Goal: Navigation & Orientation: Find specific page/section

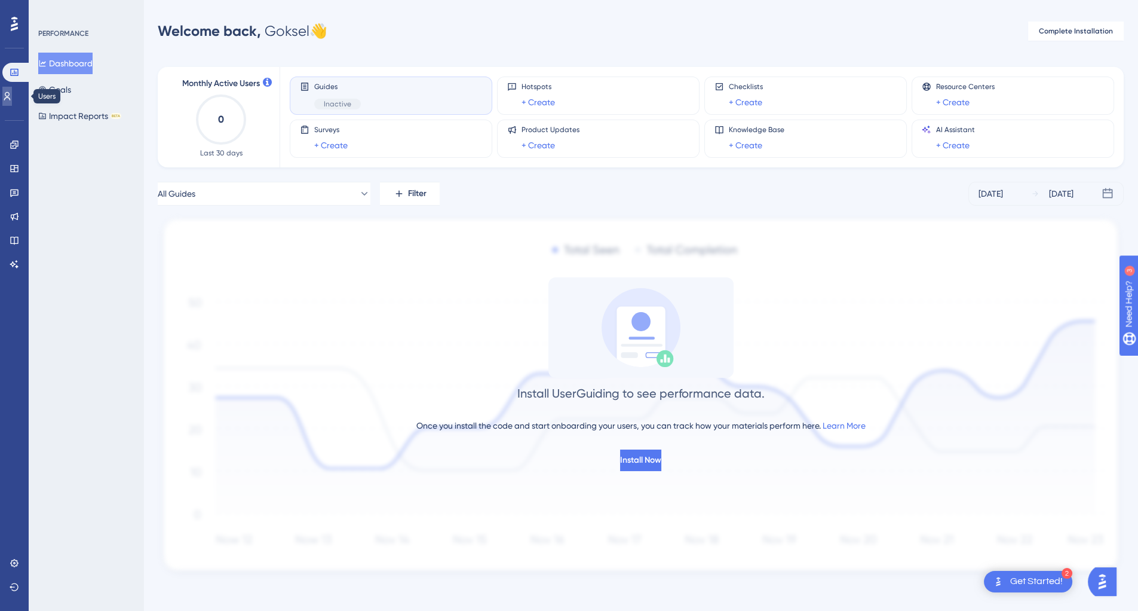
click at [11, 95] on icon at bounding box center [7, 96] width 7 height 8
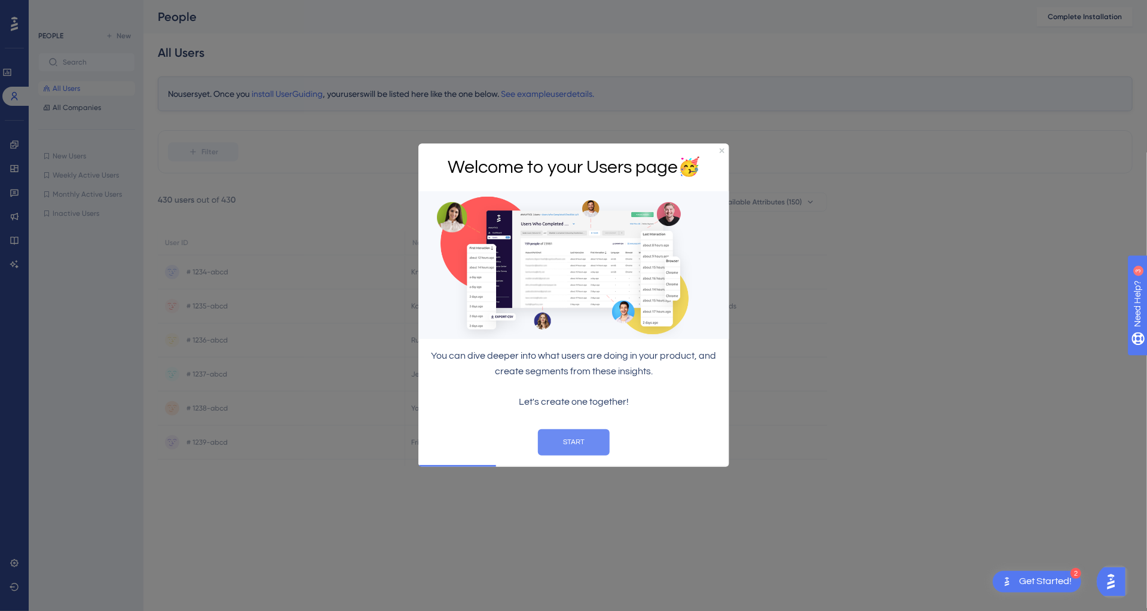
click at [584, 432] on button "START" at bounding box center [573, 442] width 72 height 26
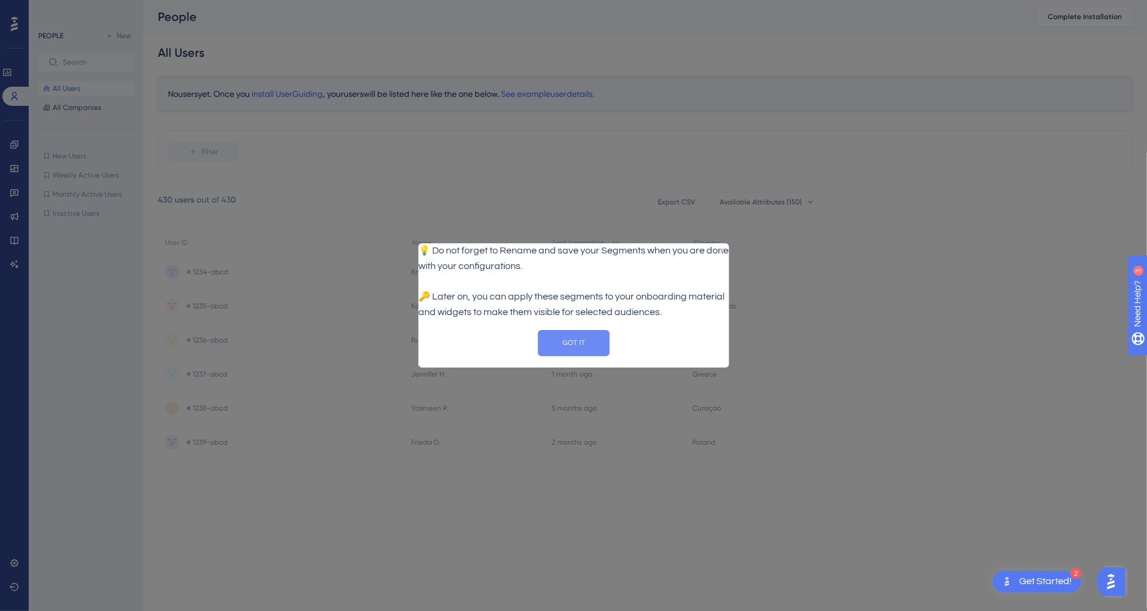
click at [564, 356] on button "GOT IT" at bounding box center [573, 342] width 72 height 26
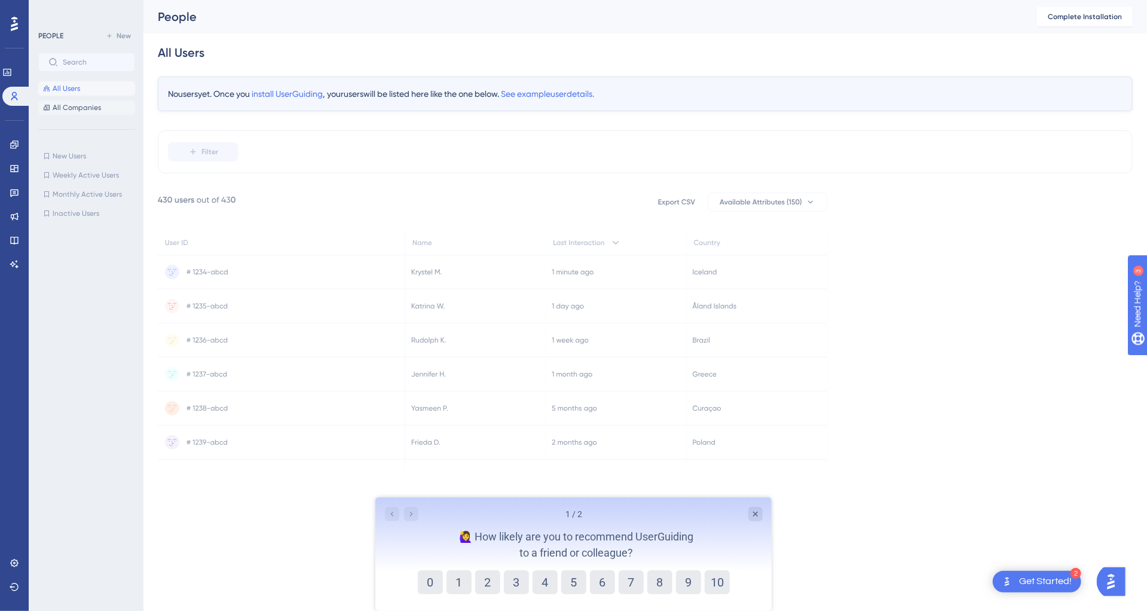
click at [87, 108] on span "All Companies" at bounding box center [77, 108] width 48 height 10
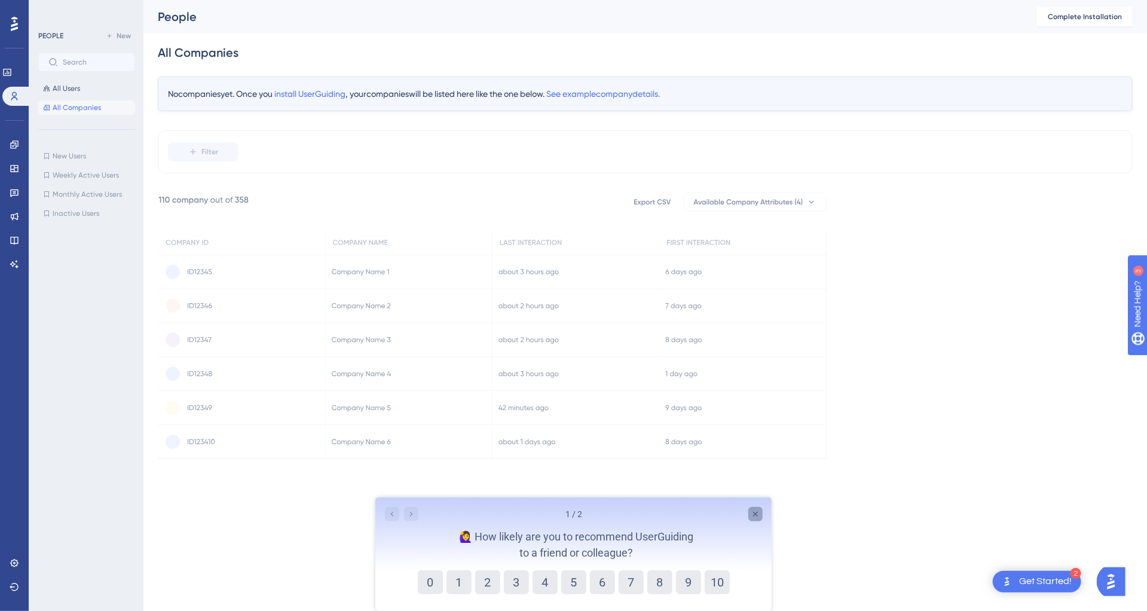
click at [755, 509] on icon "Close survey" at bounding box center [755, 514] width 10 height 10
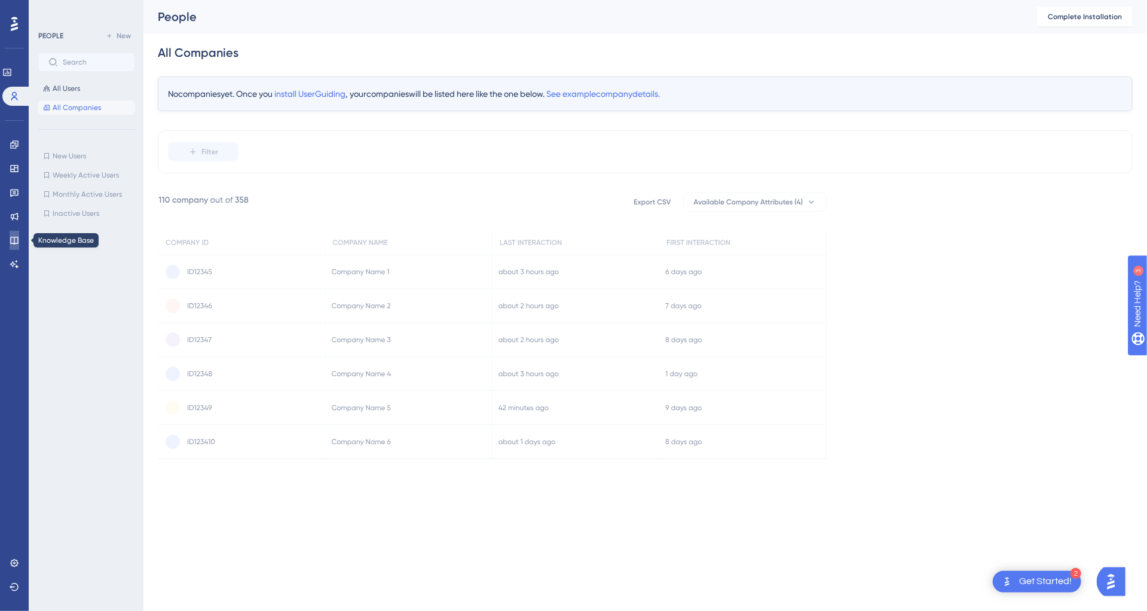
click at [16, 237] on icon at bounding box center [14, 241] width 8 height 8
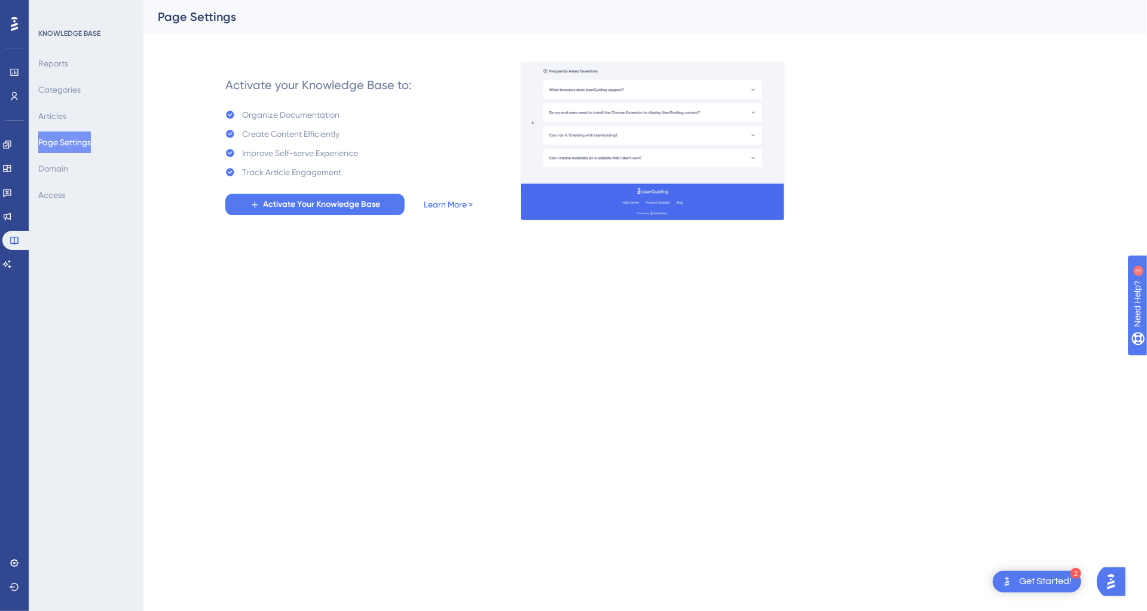
click at [458, 204] on link "Learn More >" at bounding box center [448, 204] width 49 height 14
